Goal: Task Accomplishment & Management: Manage account settings

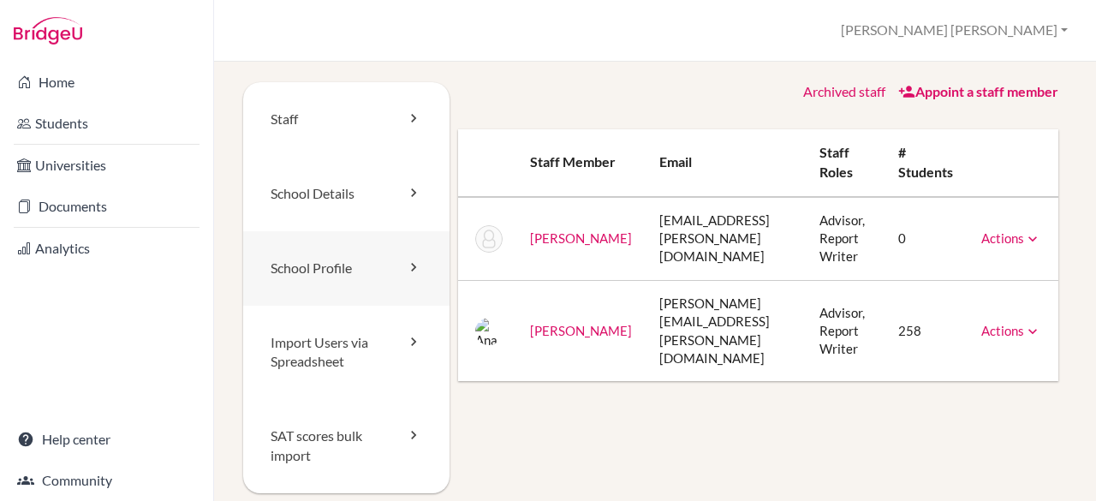
click at [362, 259] on link "School Profile" at bounding box center [346, 268] width 206 height 74
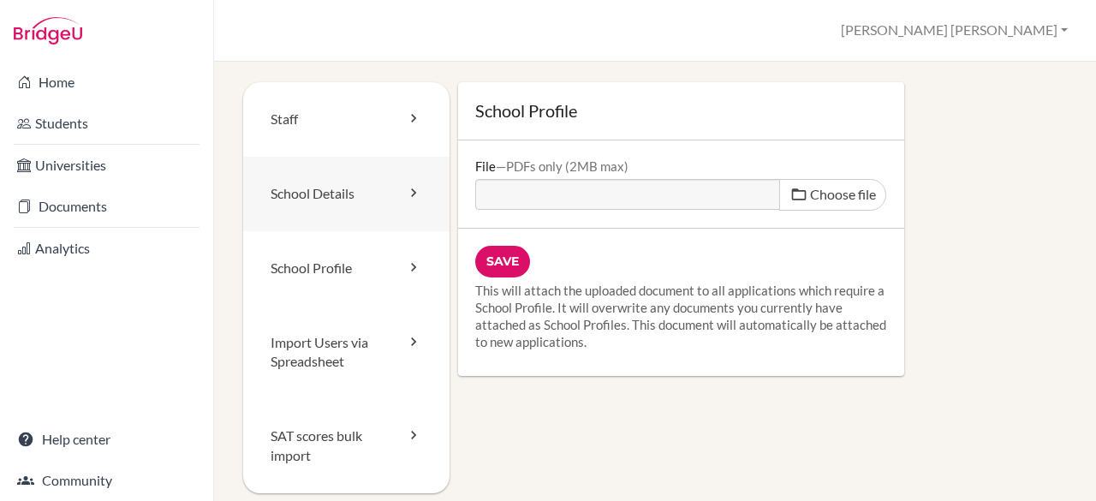
click at [389, 197] on link "School Details" at bounding box center [346, 194] width 206 height 74
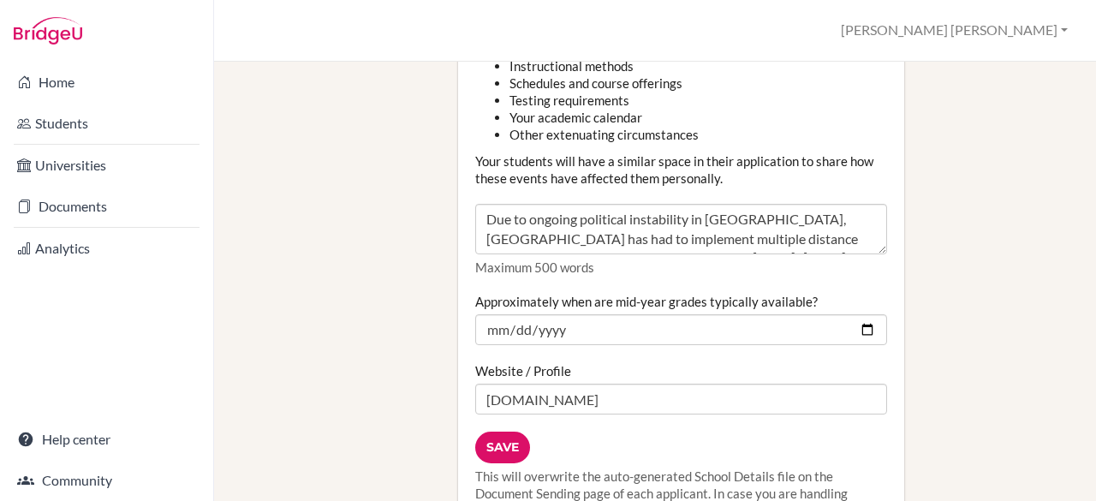
scroll to position [2280, 0]
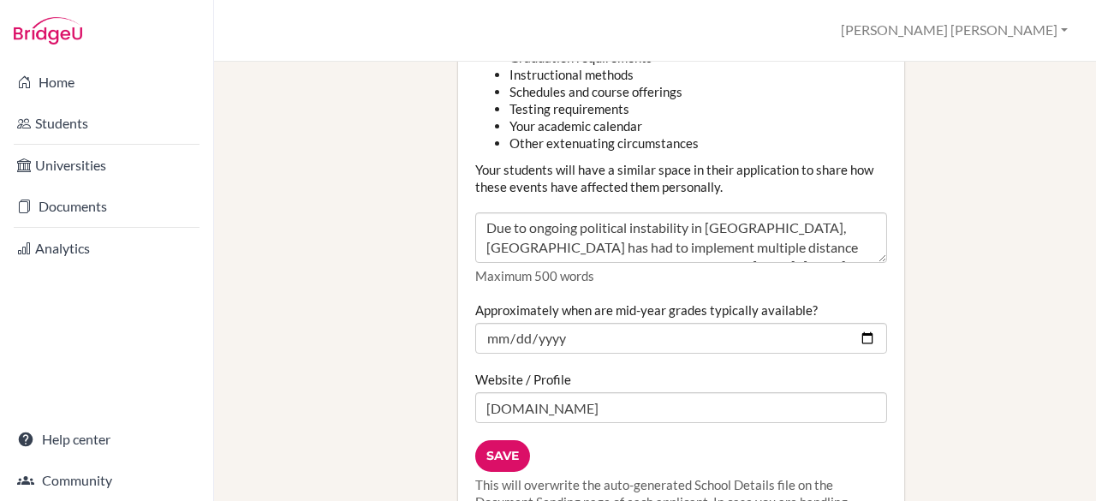
click at [871, 225] on textarea "Due to ongoing political instability in Haiti, Union School has had to implemen…" at bounding box center [681, 237] width 412 height 51
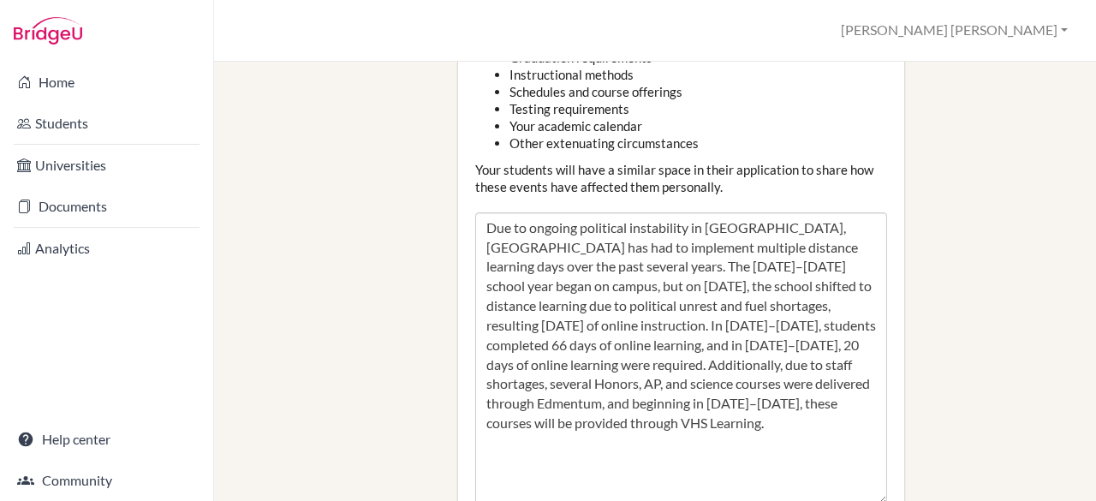
drag, startPoint x: 871, startPoint y: 225, endPoint x: 996, endPoint y: 467, distance: 271.8
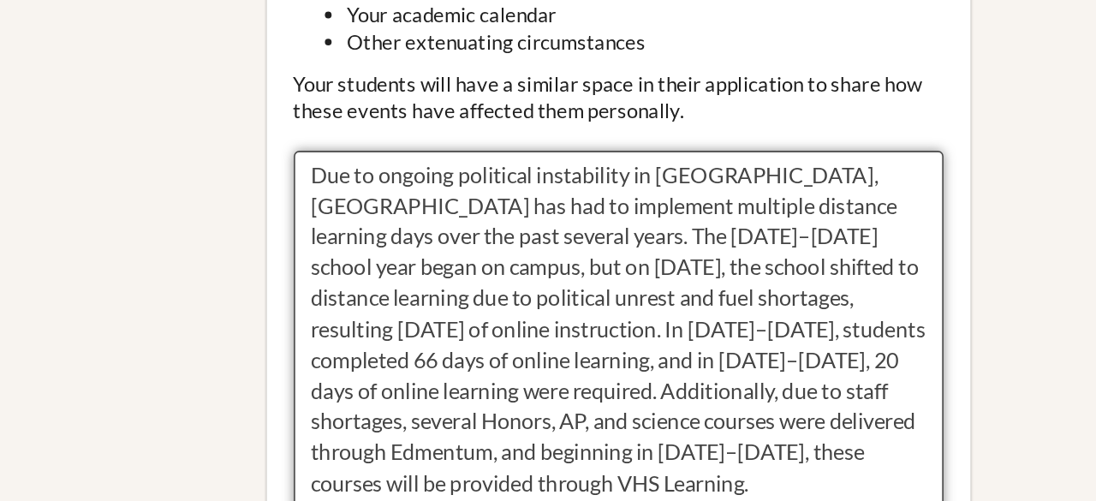
click at [477, 212] on textarea "Due to ongoing political instability in Haiti, Union School has had to implemen…" at bounding box center [681, 358] width 412 height 292
type textarea "Due to ongoing political instability in Haiti, Union School has had to implemen…"
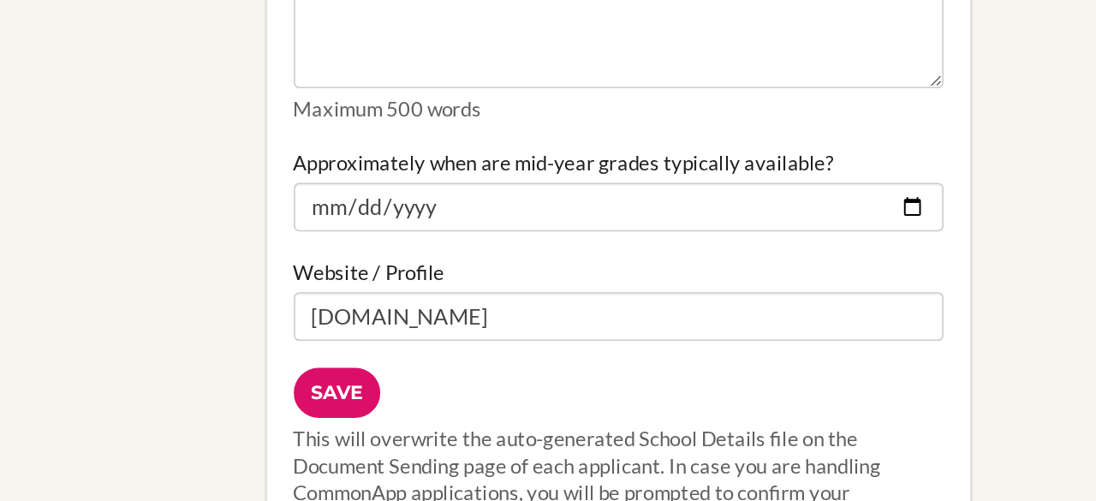
scroll to position [2623, 0]
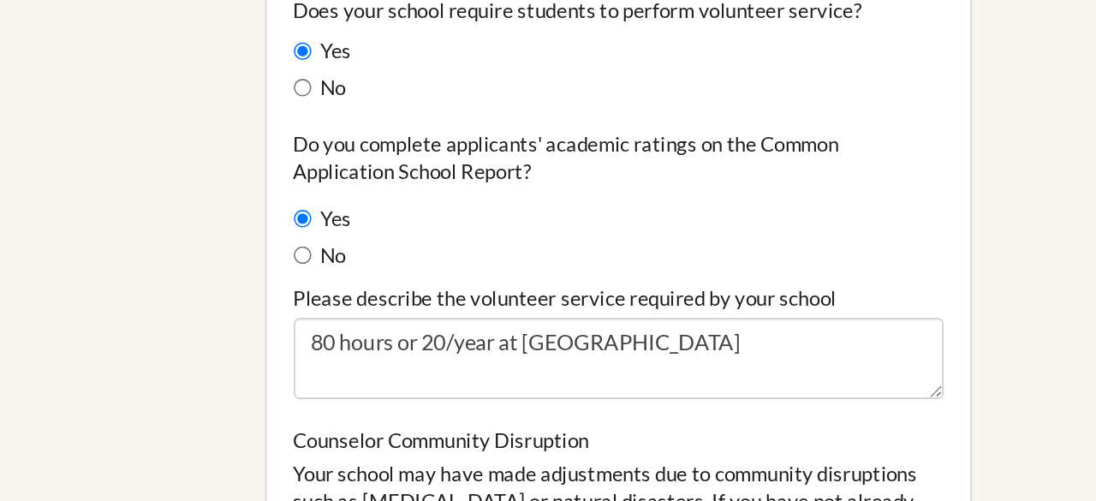
scroll to position [1698, 0]
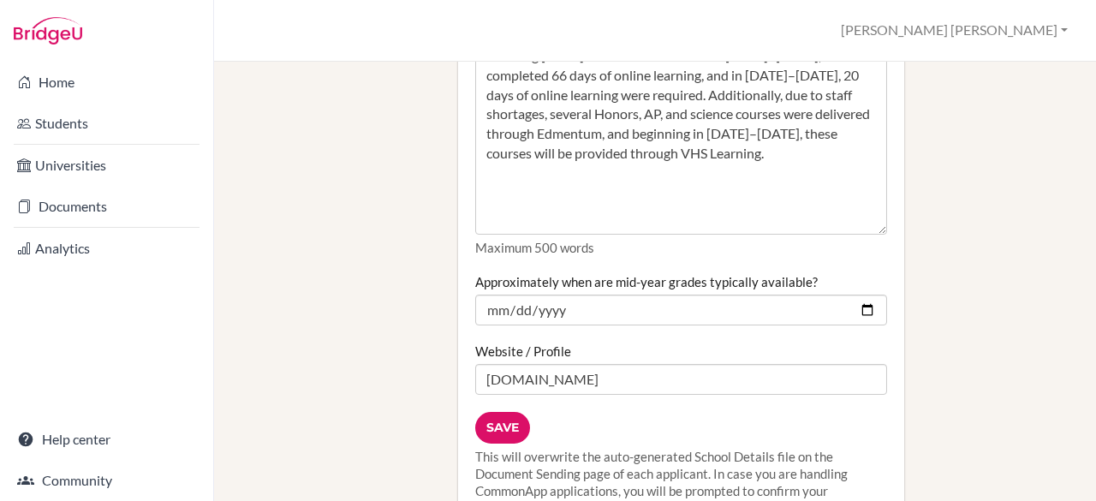
scroll to position [2573, 0]
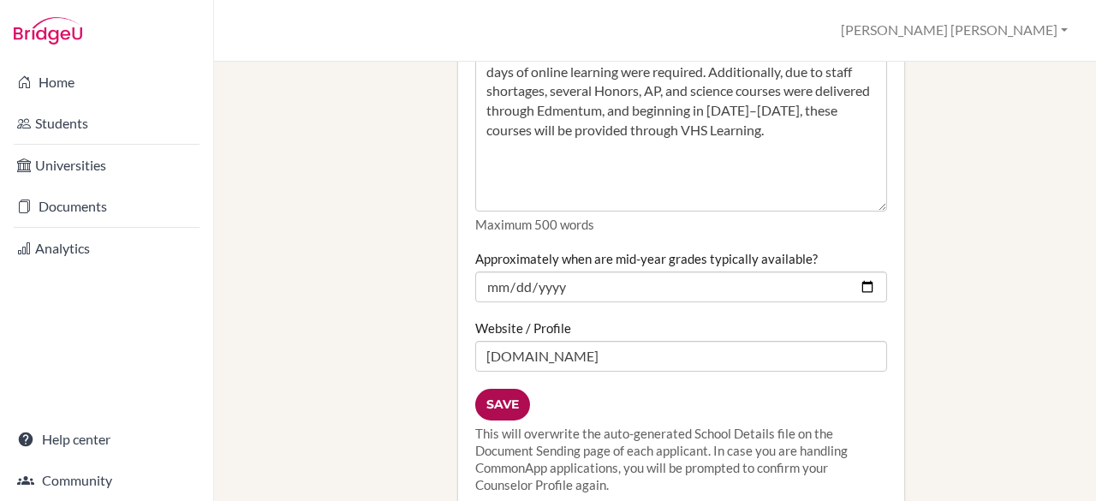
click at [508, 389] on input "Save" at bounding box center [502, 405] width 55 height 32
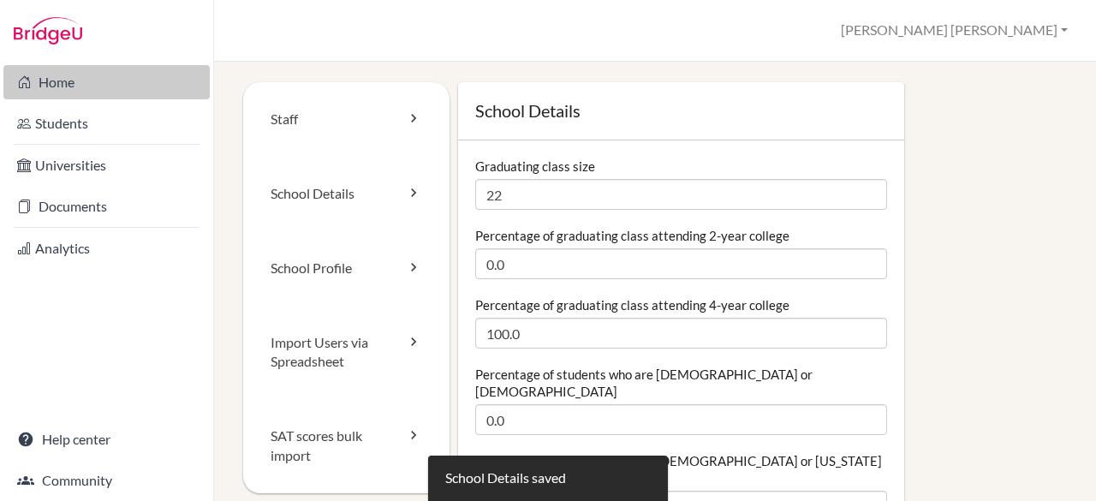
click at [72, 76] on link "Home" at bounding box center [106, 82] width 206 height 34
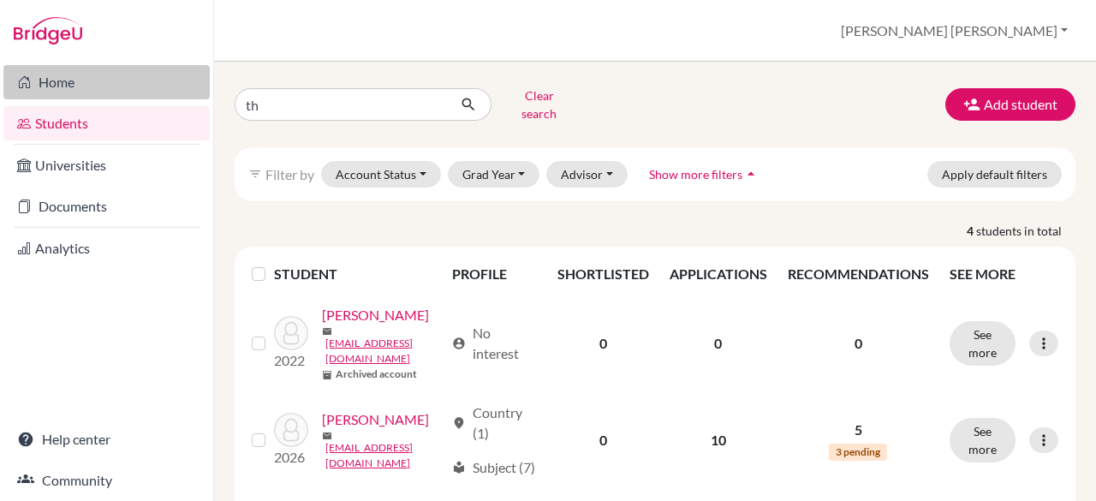
click at [60, 81] on link "Home" at bounding box center [106, 82] width 206 height 34
